Goal: Share content

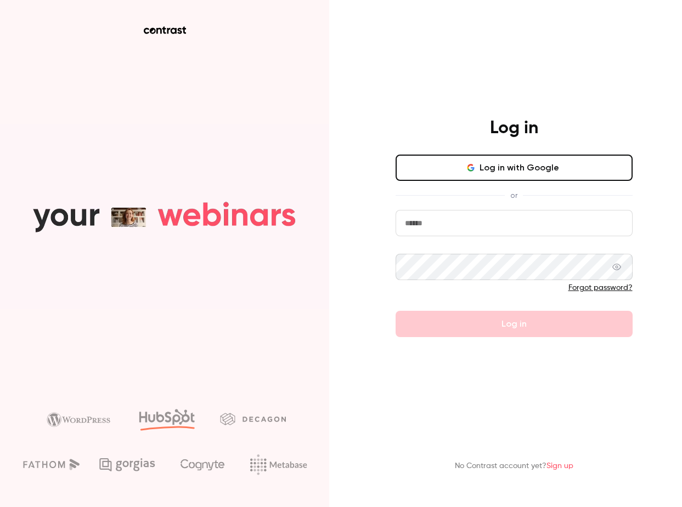
type input "**********"
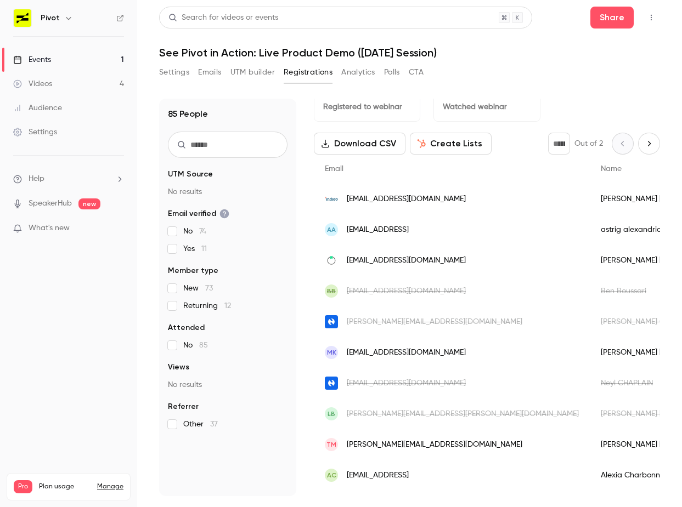
scroll to position [29, 0]
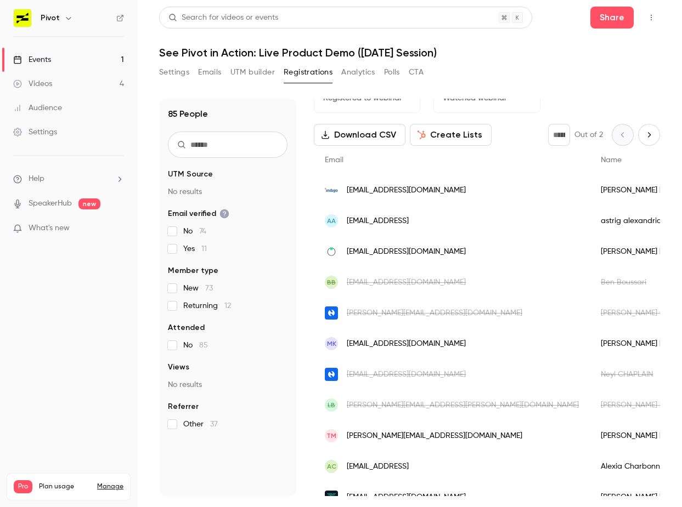
click at [590, 182] on div "[PERSON_NAME]" at bounding box center [658, 190] width 137 height 31
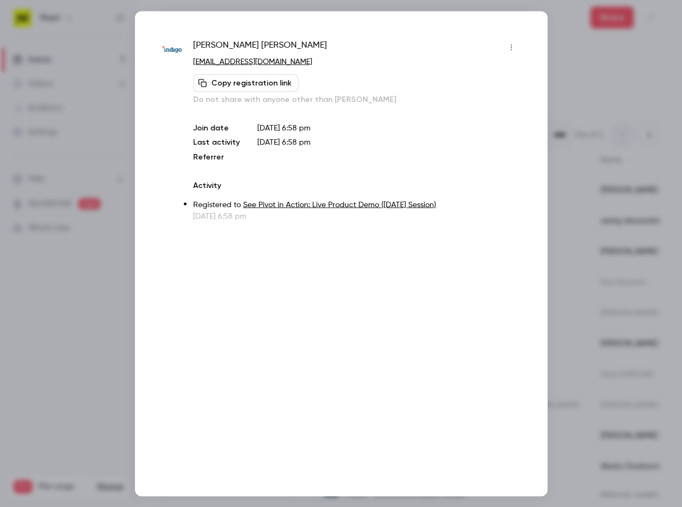
click at [207, 47] on span "[PERSON_NAME]" at bounding box center [260, 47] width 134 height 18
drag, startPoint x: 207, startPoint y: 47, endPoint x: 231, endPoint y: 47, distance: 24.1
click at [231, 47] on span "[PERSON_NAME]" at bounding box center [260, 47] width 134 height 18
copy span "[PERSON_NAME]"
drag, startPoint x: 297, startPoint y: 57, endPoint x: 228, endPoint y: 66, distance: 69.2
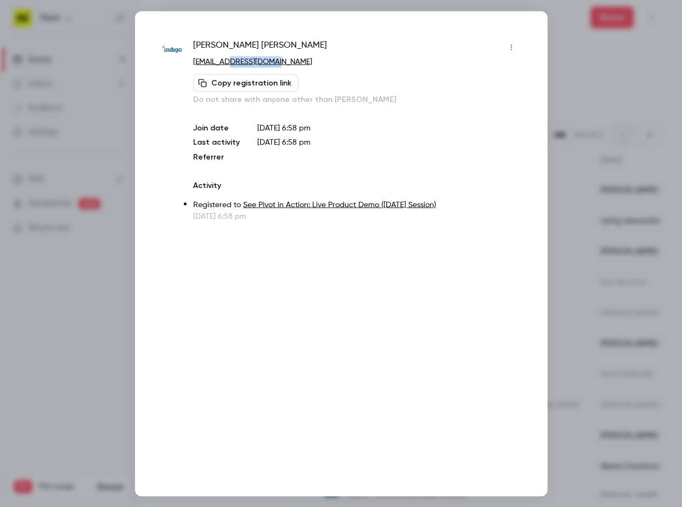
click at [228, 66] on p "[EMAIL_ADDRESS][DOMAIN_NAME]" at bounding box center [356, 62] width 326 height 12
copy link "[DOMAIN_NAME]"
click at [194, 44] on span "[PERSON_NAME]" at bounding box center [260, 47] width 134 height 18
drag, startPoint x: 194, startPoint y: 44, endPoint x: 244, endPoint y: 44, distance: 49.4
click at [244, 44] on span "[PERSON_NAME]" at bounding box center [260, 47] width 134 height 18
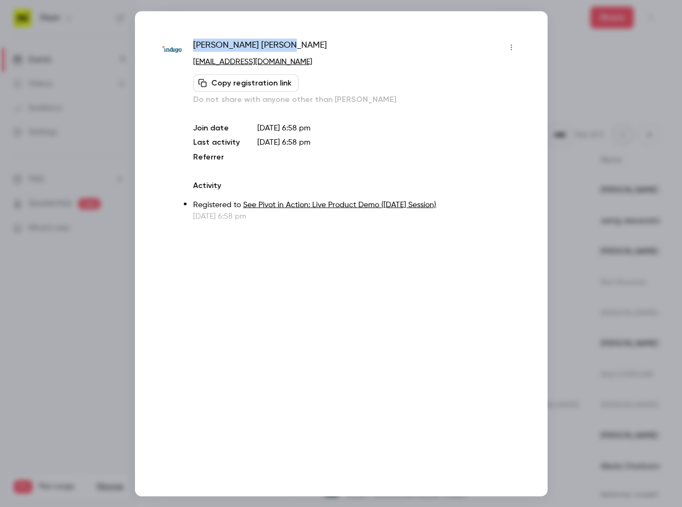
copy span "[PERSON_NAME]"
click at [59, 224] on div at bounding box center [341, 253] width 682 height 507
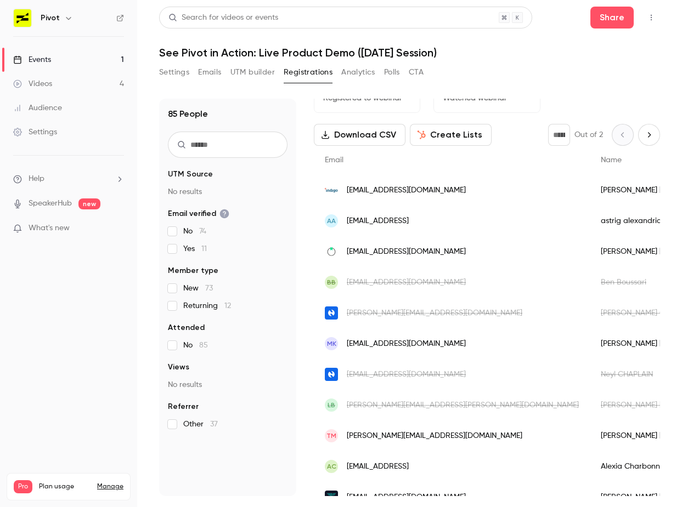
click at [456, 247] on div "[EMAIL_ADDRESS][DOMAIN_NAME]" at bounding box center [452, 251] width 276 height 31
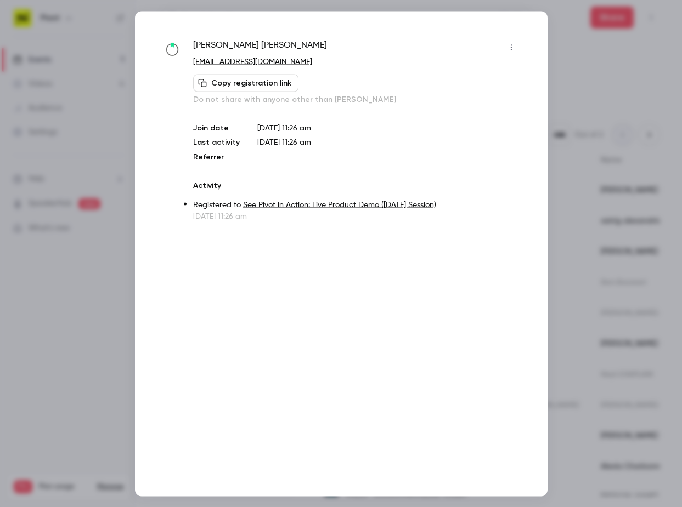
click at [197, 41] on span "[PERSON_NAME]" at bounding box center [260, 47] width 134 height 18
drag, startPoint x: 198, startPoint y: 41, endPoint x: 247, endPoint y: 41, distance: 48.8
click at [247, 41] on span "[PERSON_NAME]" at bounding box center [260, 47] width 134 height 18
copy span "[PERSON_NAME]"
click at [200, 48] on span "[PERSON_NAME]" at bounding box center [260, 47] width 134 height 18
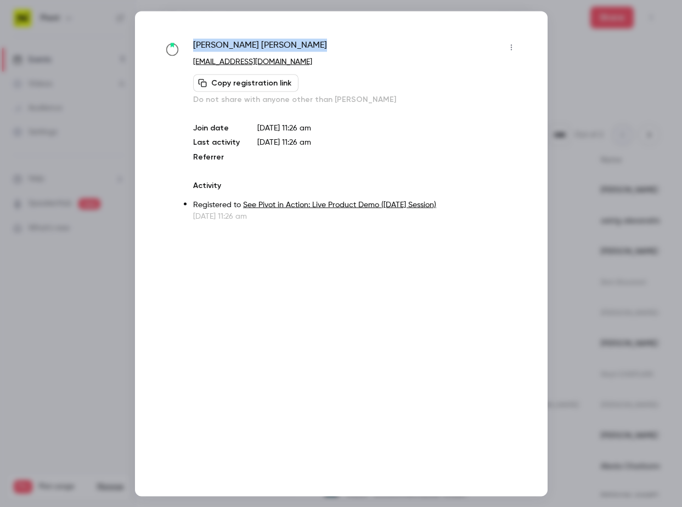
drag, startPoint x: 200, startPoint y: 48, endPoint x: 264, endPoint y: 46, distance: 64.2
click at [264, 46] on div "[PERSON_NAME]" at bounding box center [356, 47] width 326 height 18
click at [114, 239] on div at bounding box center [341, 253] width 682 height 507
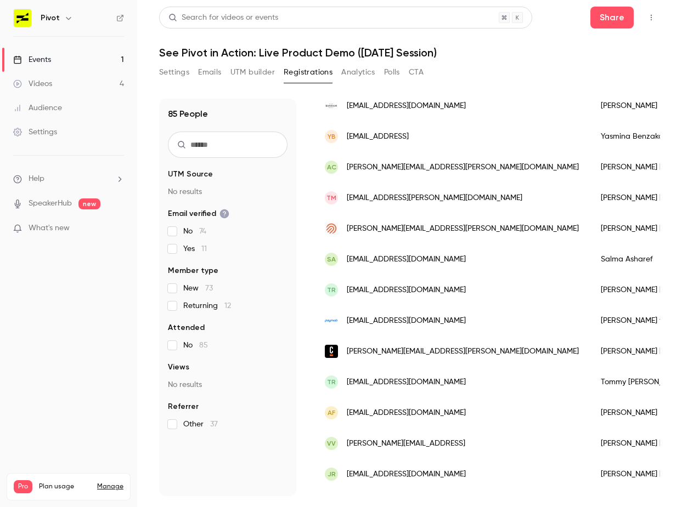
scroll to position [947, 0]
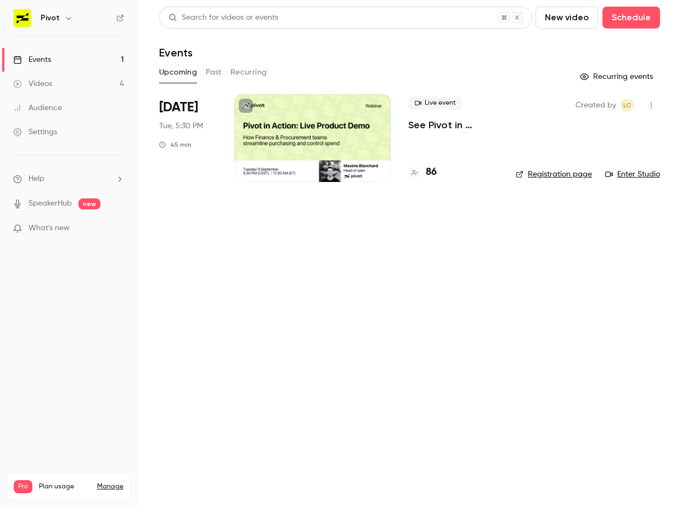
click at [648, 103] on icon "button" at bounding box center [651, 105] width 9 height 8
click at [591, 136] on div "Share" at bounding box center [608, 133] width 83 height 11
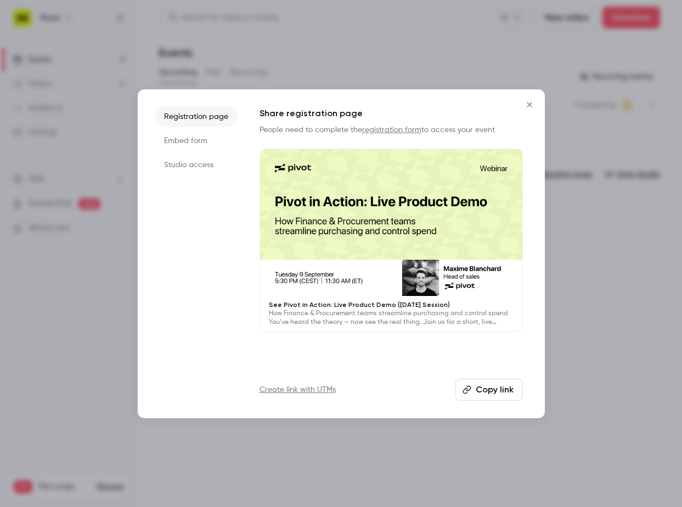
click at [596, 365] on div at bounding box center [341, 253] width 682 height 507
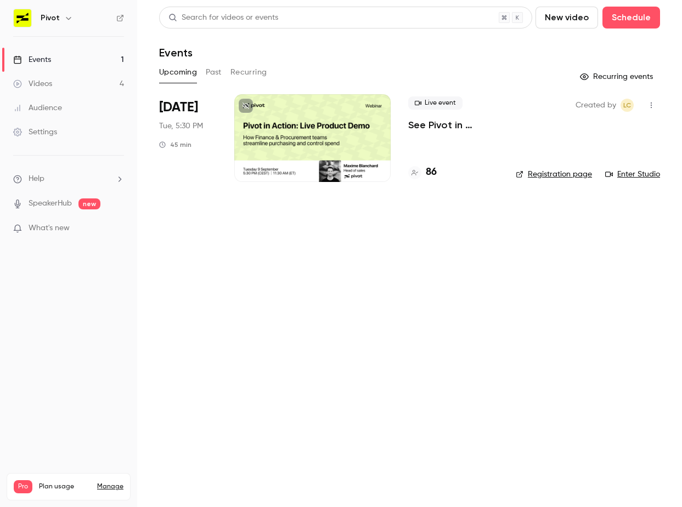
click at [655, 104] on icon "button" at bounding box center [651, 105] width 9 height 8
click at [394, 289] on div at bounding box center [341, 253] width 682 height 507
click at [558, 177] on link "Registration page" at bounding box center [554, 174] width 76 height 11
